Goal: Navigation & Orientation: Find specific page/section

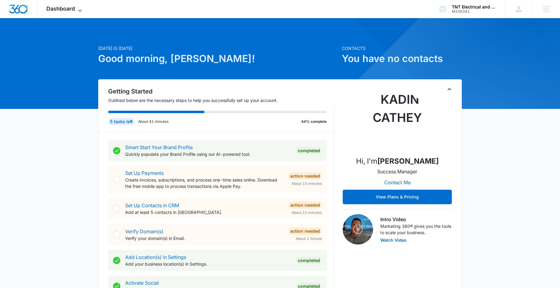
click at [78, 9] on icon at bounding box center [79, 10] width 7 height 7
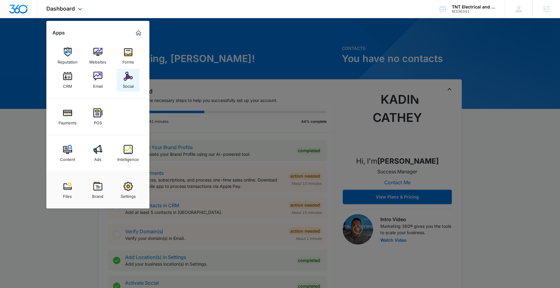
click at [130, 75] on img at bounding box center [128, 76] width 9 height 9
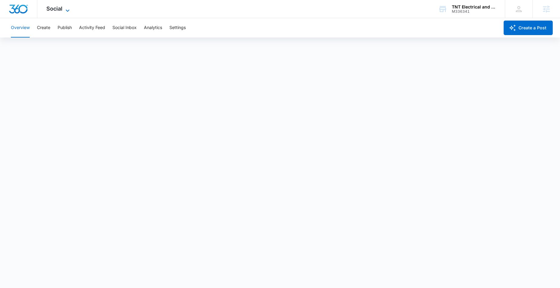
click at [69, 8] on icon at bounding box center [67, 10] width 7 height 7
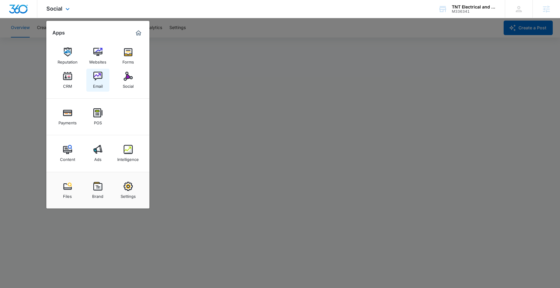
click at [98, 77] on img at bounding box center [97, 76] width 9 height 9
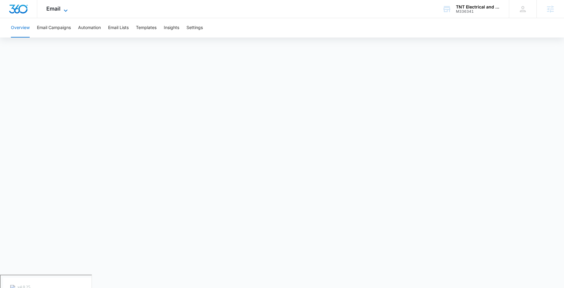
click at [65, 9] on icon at bounding box center [65, 10] width 7 height 7
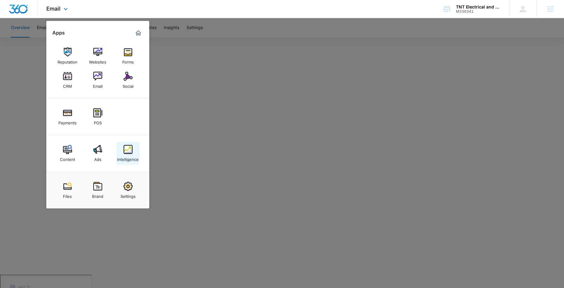
click at [131, 154] on img at bounding box center [128, 149] width 9 height 9
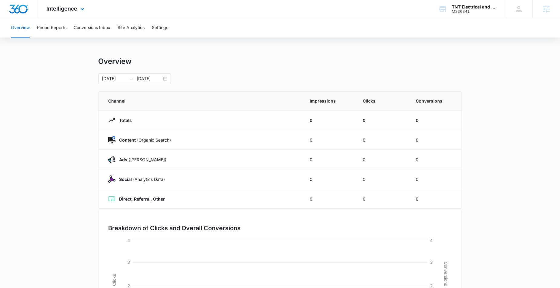
click at [78, 5] on div "Intelligence Apps Reputation Websites Forms CRM Email Social Payments POS Conte…" at bounding box center [66, 9] width 58 height 18
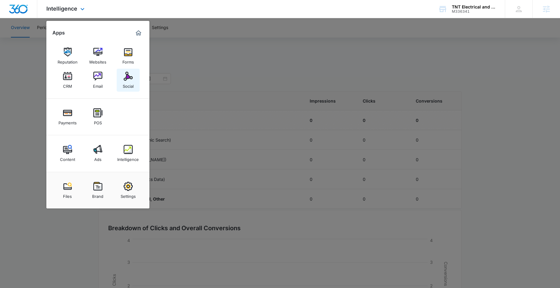
click at [124, 74] on img at bounding box center [128, 76] width 9 height 9
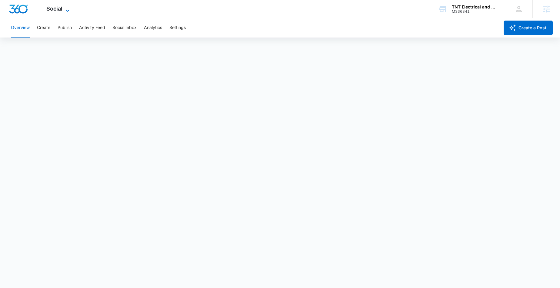
click at [66, 8] on icon at bounding box center [67, 10] width 7 height 7
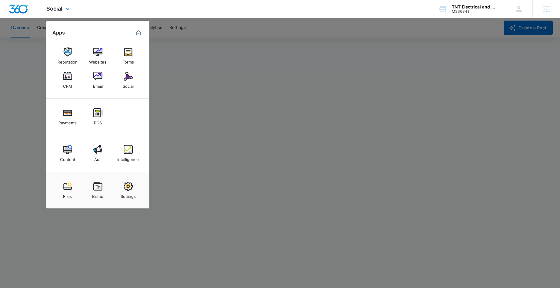
click at [142, 7] on div "Social Apps Reputation Websites Forms CRM Email Social Payments POS Content Ads…" at bounding box center [280, 9] width 560 height 18
click at [222, 21] on div at bounding box center [280, 144] width 560 height 288
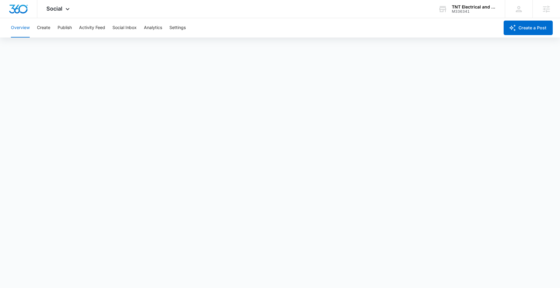
click at [294, 25] on div "Overview Create Publish Activity Feed Social Inbox Analytics Settings" at bounding box center [253, 27] width 492 height 19
click at [255, 16] on div "Social Apps Reputation Websites Forms CRM Email Social Payments POS Content Ads…" at bounding box center [280, 9] width 560 height 18
drag, startPoint x: 129, startPoint y: 30, endPoint x: 96, endPoint y: 29, distance: 33.0
click at [129, 30] on button "Social Inbox" at bounding box center [124, 27] width 24 height 19
click at [63, 28] on button "Publish" at bounding box center [65, 27] width 14 height 19
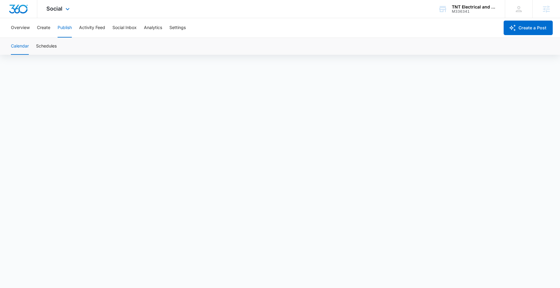
click at [65, 13] on div "Social Apps Reputation Websites Forms CRM Email Social Payments POS Content Ads…" at bounding box center [58, 9] width 43 height 18
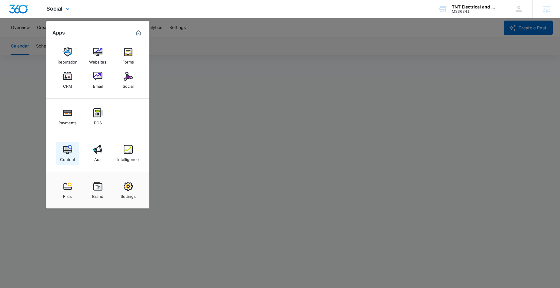
click at [69, 152] on img at bounding box center [67, 149] width 9 height 9
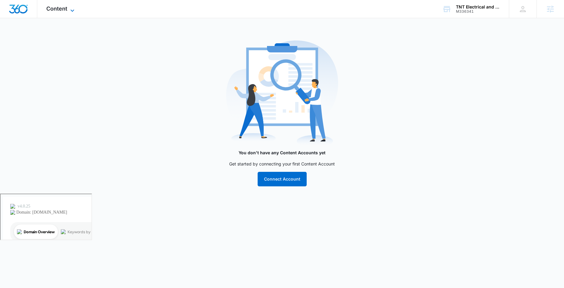
click at [64, 11] on span "Content" at bounding box center [56, 8] width 21 height 6
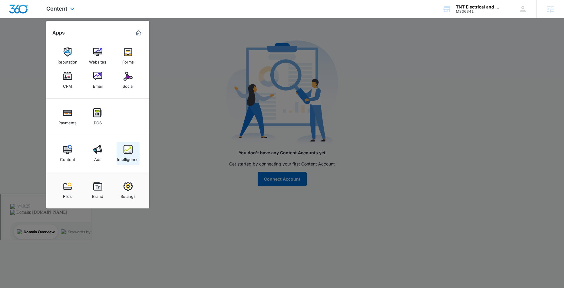
click at [130, 155] on div "Intelligence" at bounding box center [128, 158] width 22 height 8
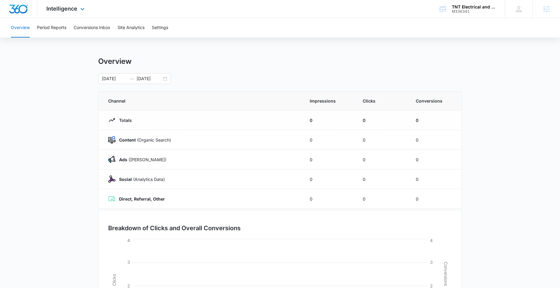
click at [59, 14] on div "Intelligence Apps Reputation Websites Forms CRM Email Social Payments POS Conte…" at bounding box center [66, 9] width 58 height 18
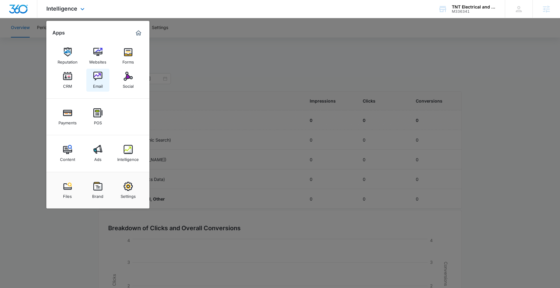
click at [93, 81] on div "Email" at bounding box center [98, 85] width 10 height 8
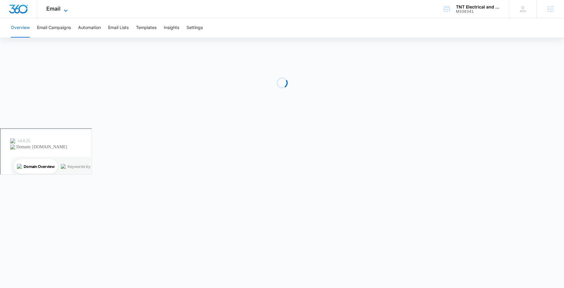
click at [59, 8] on span "Email" at bounding box center [53, 8] width 14 height 6
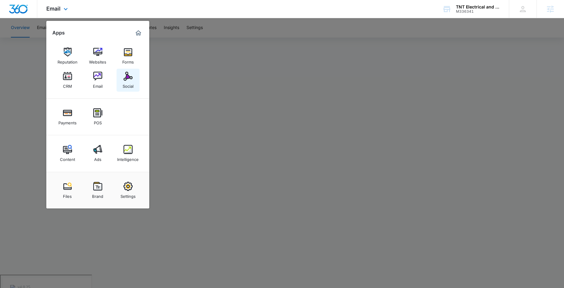
click at [125, 80] on img at bounding box center [128, 76] width 9 height 9
